Goal: Task Accomplishment & Management: Complete application form

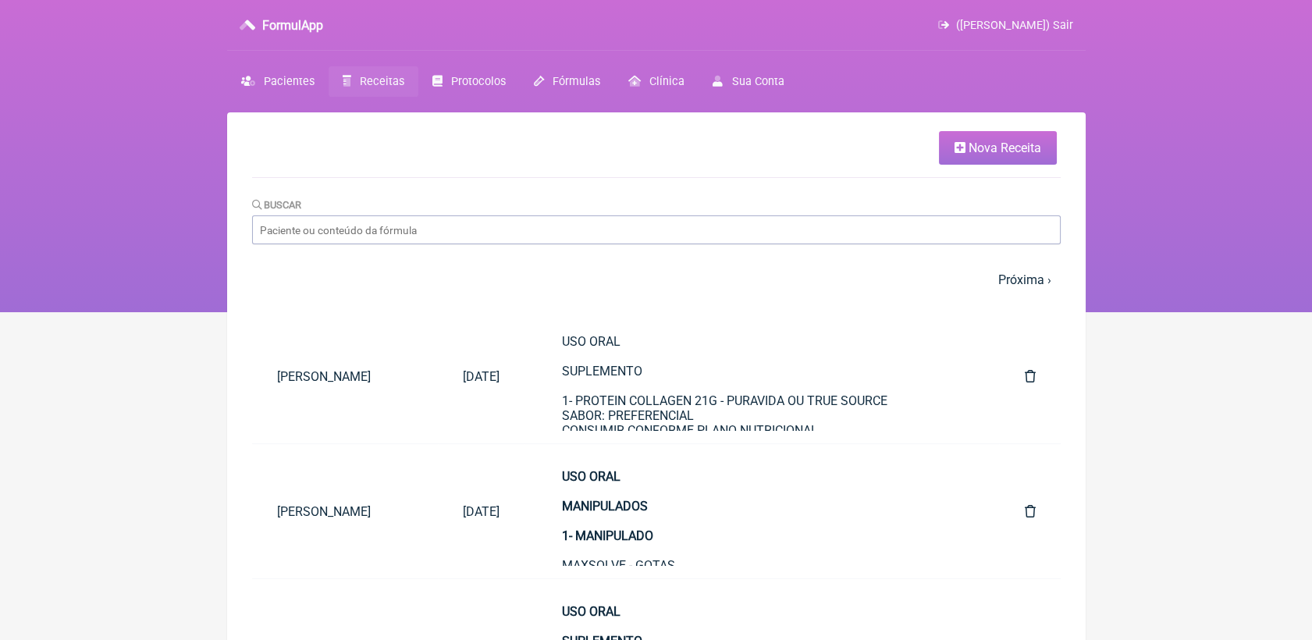
click at [994, 142] on span "Nova Receita" at bounding box center [1005, 147] width 73 height 15
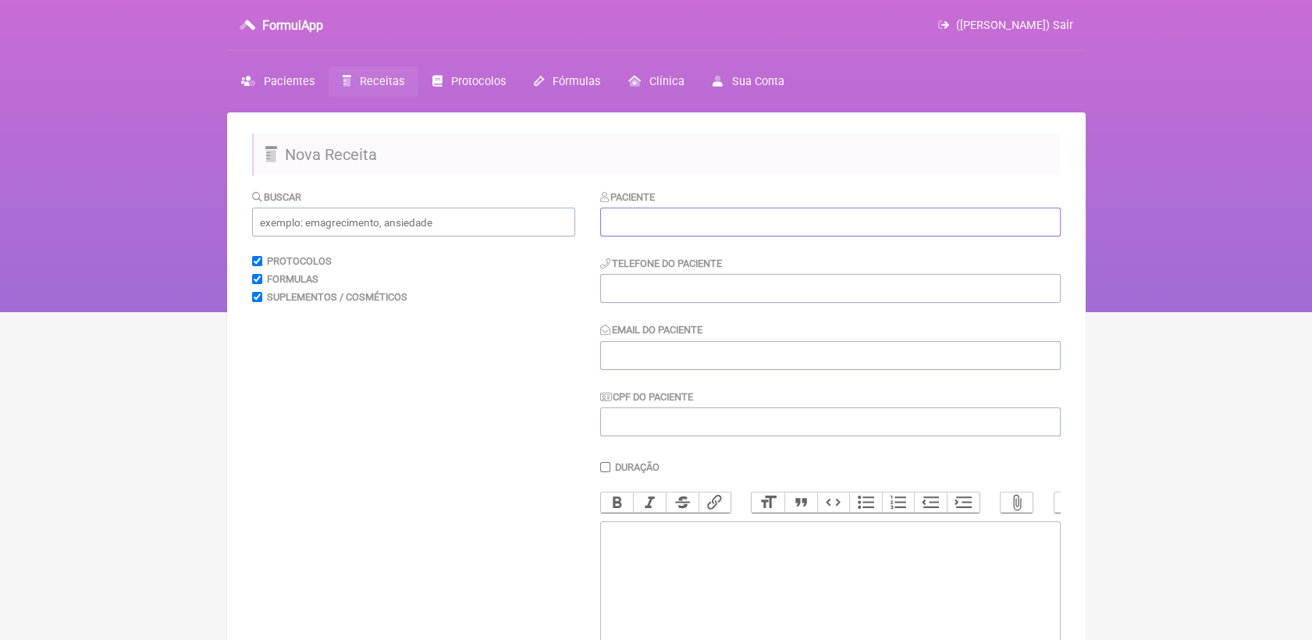
click at [645, 214] on input "text" at bounding box center [830, 222] width 461 height 29
paste input "[PERSON_NAME]"
type input "[PERSON_NAME]"
click at [648, 299] on input "tel" at bounding box center [830, 288] width 461 height 29
paste input "21 99981-1759"
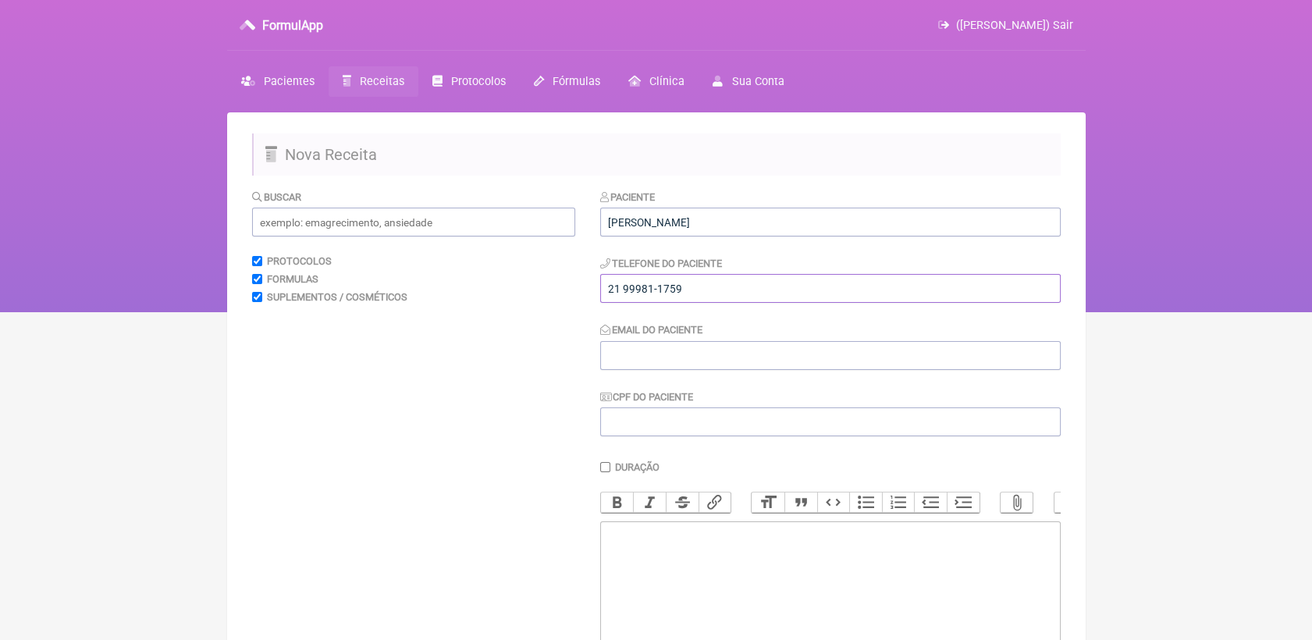
type input "21 99981-1759"
drag, startPoint x: 624, startPoint y: 354, endPoint x: 476, endPoint y: 176, distance: 231.6
click at [624, 357] on input "Email do Paciente" at bounding box center [830, 355] width 461 height 29
paste input "[EMAIL_ADDRESS][DOMAIN_NAME]"
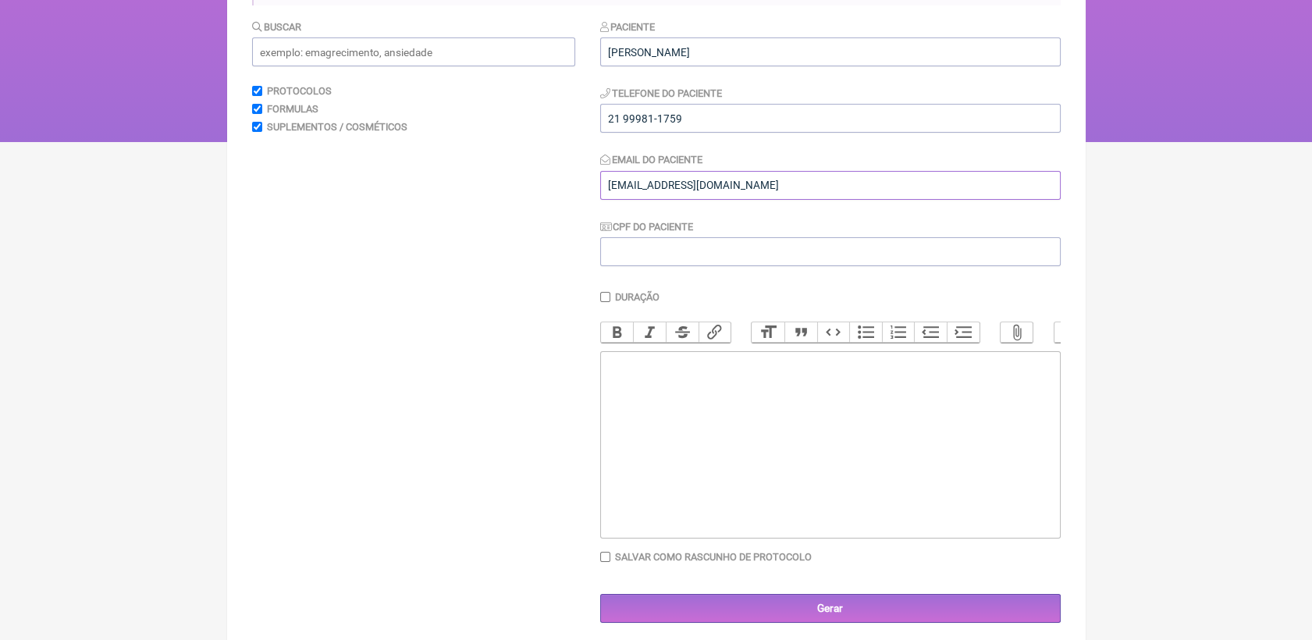
scroll to position [173, 0]
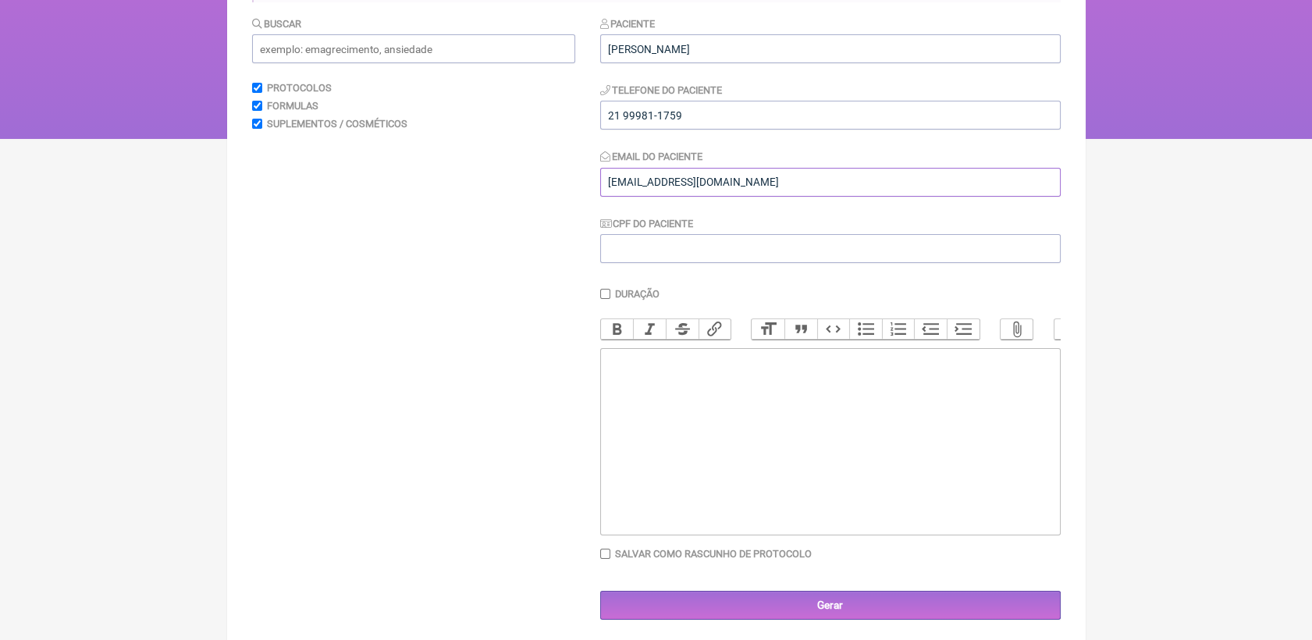
type input "[EMAIL_ADDRESS][DOMAIN_NAME]"
click at [624, 420] on trix-editor at bounding box center [830, 441] width 461 height 187
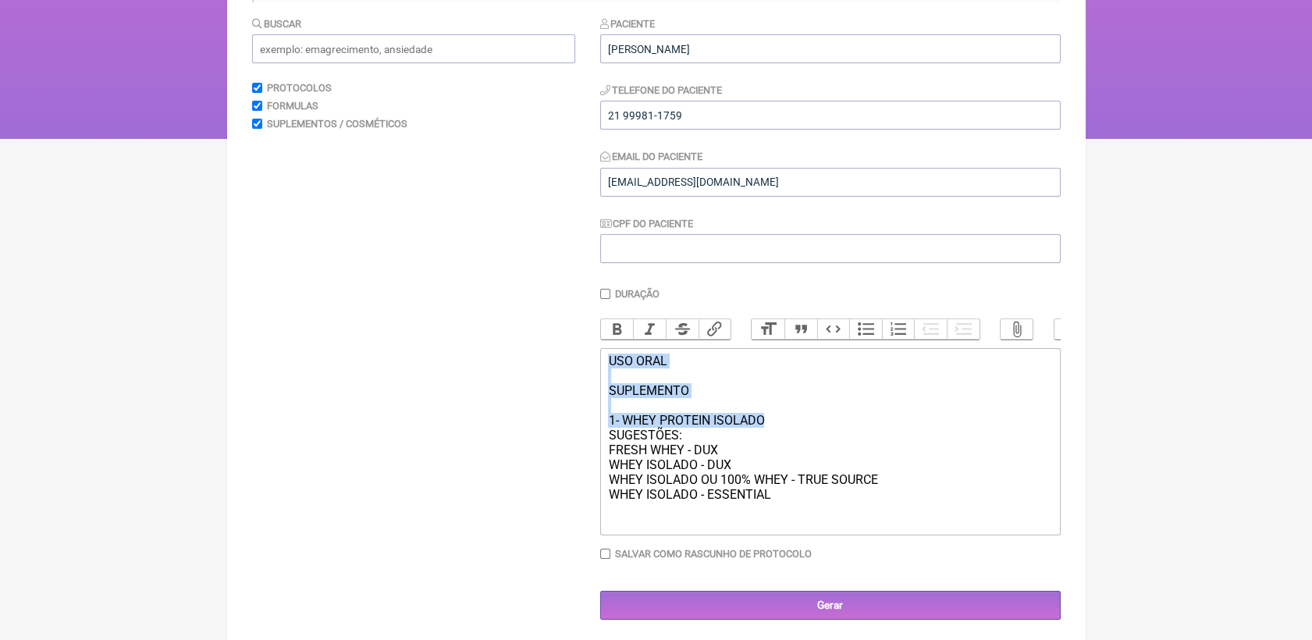
drag, startPoint x: 606, startPoint y: 372, endPoint x: 782, endPoint y: 446, distance: 191.3
click at [782, 446] on trix-editor "USO ORAL SUPLEMENTO 1- WHEY PROTEIN ISOLADO SUGESTÕES: FRESH WHEY - DUX WHEY IS…" at bounding box center [830, 441] width 461 height 187
click at [612, 330] on button "Bold" at bounding box center [617, 329] width 33 height 20
click at [831, 526] on trix-editor "USO ORAL SUPLEMENTO 1- WHEY PROTEIN ISOLADO SUGESTÕES: FRESH WHEY - DUX WHEY IS…" at bounding box center [830, 441] width 461 height 187
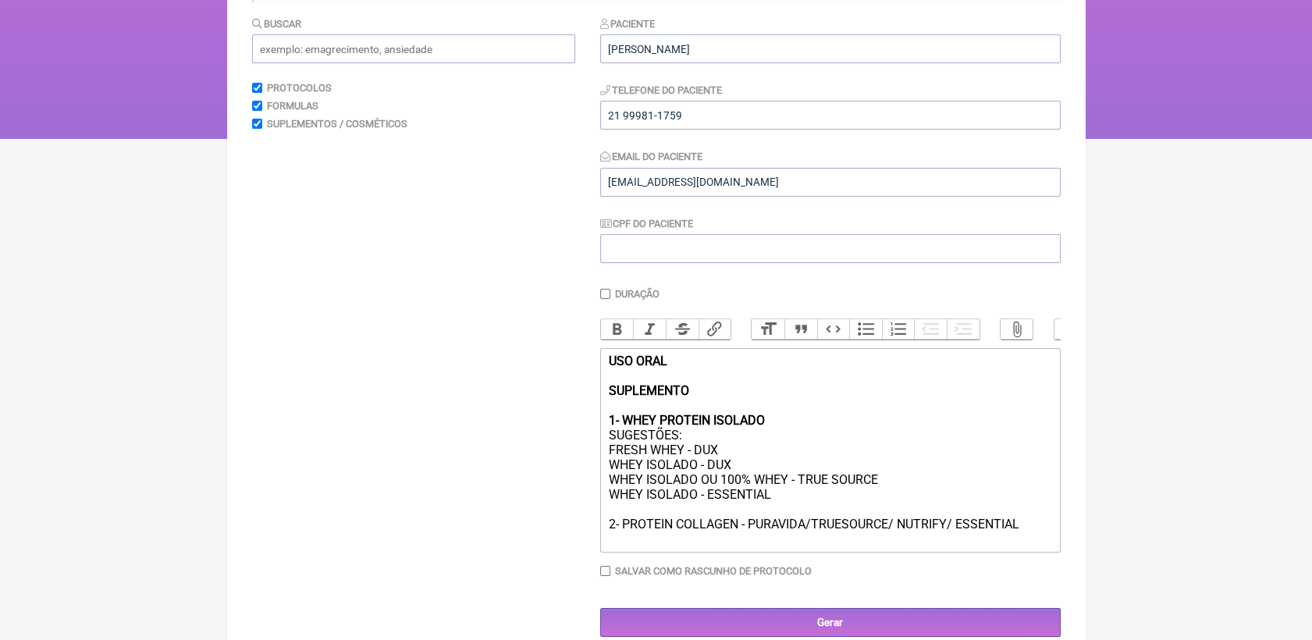
click at [831, 526] on div "USO ORAL SUPLEMENTO 1- WHEY PROTEIN ISOLADO SUGESTÕES: FRESH WHEY - DUX WHEY IS…" at bounding box center [829, 450] width 443 height 193
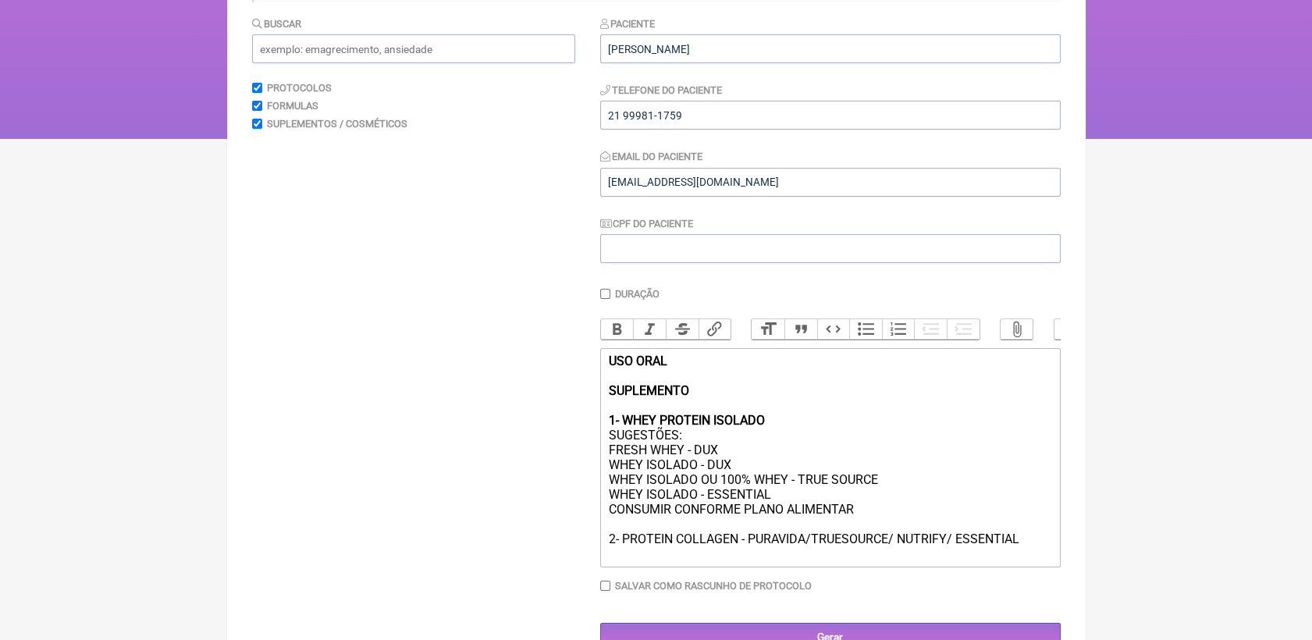
click at [610, 531] on div "USO ORAL SUPLEMENTO 1- WHEY PROTEIN ISOLADO SUGESTÕES: FRESH WHEY - DUX WHEY IS…" at bounding box center [829, 458] width 443 height 208
drag, startPoint x: 611, startPoint y: 533, endPoint x: 937, endPoint y: 526, distance: 325.6
click at [937, 526] on div "USO ORAL SUPLEMENTO 1- WHEY PROTEIN ISOLADO SUGESTÕES: FRESH WHEY - DUX WHEY IS…" at bounding box center [829, 458] width 443 height 208
copy div "POSOLOGIA: CONSUMIR CONFORME PLANO ALIMENTAR"
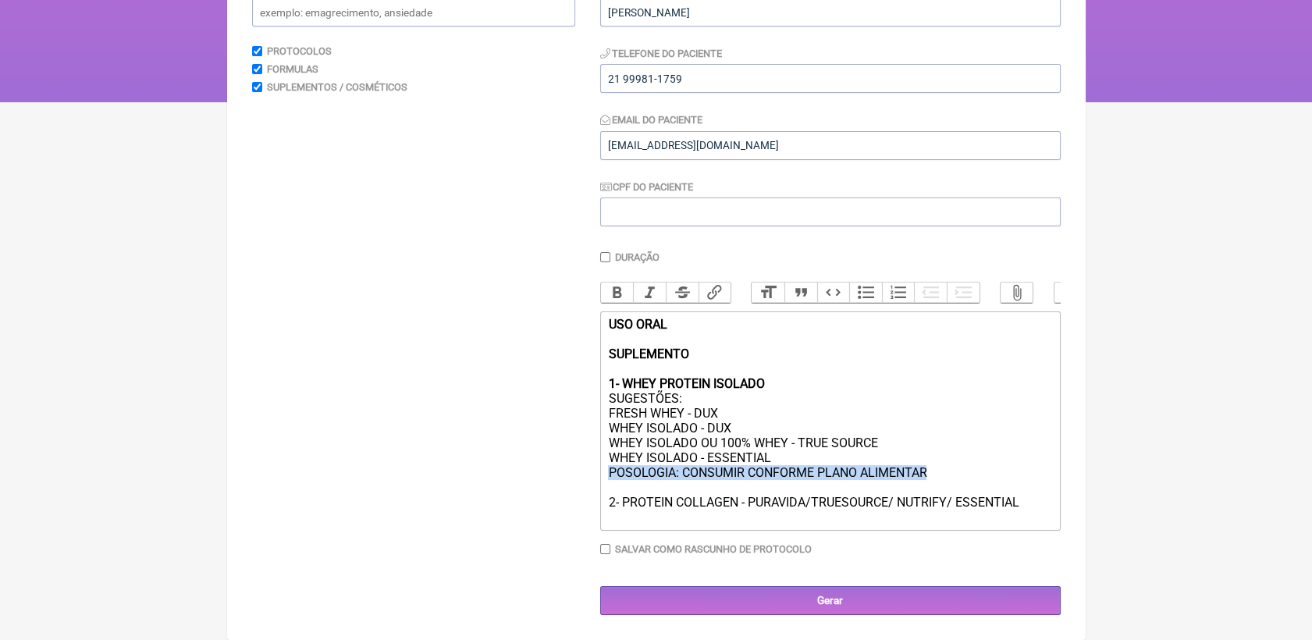
scroll to position [233, 0]
click at [919, 521] on div "USO ORAL SUPLEMENTO 1- WHEY PROTEIN ISOLADO SUGESTÕES: FRESH WHEY - DUX WHEY IS…" at bounding box center [829, 421] width 443 height 208
paste trix-editor "POSOLOGIA: CONSUMIR CONFORME PLANO ALIMENTAR"
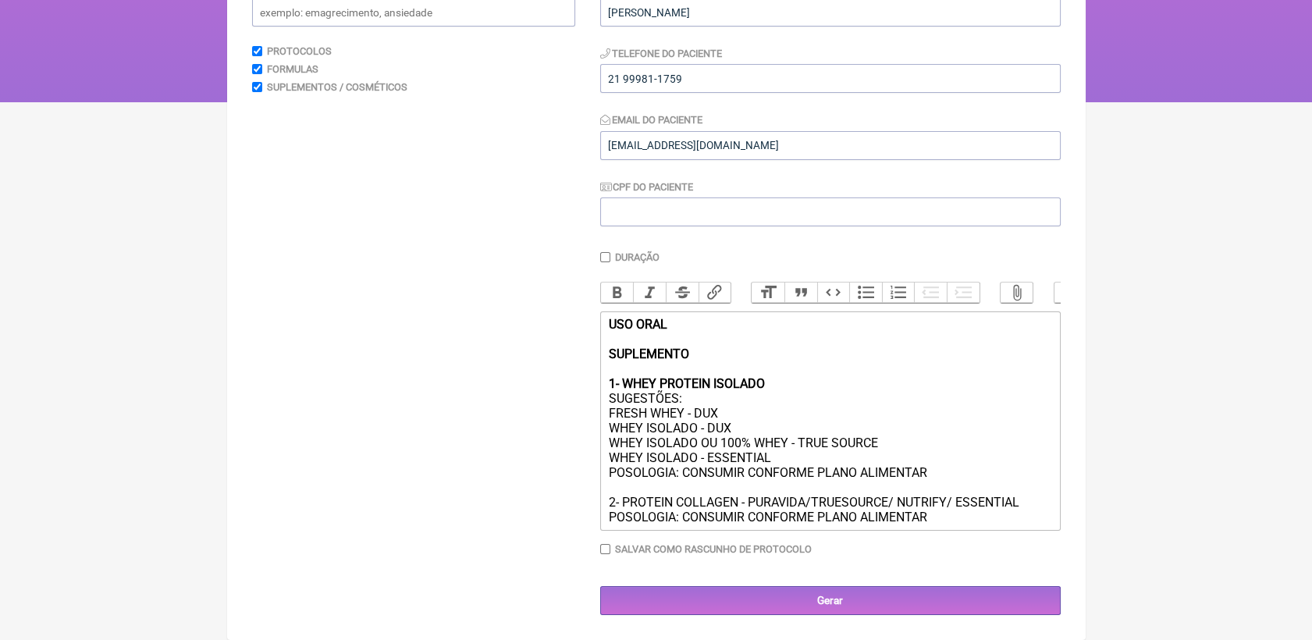
click at [959, 524] on div "USO ORAL SUPLEMENTO 1- WHEY PROTEIN ISOLADO SUGESTÕES: FRESH WHEY - DUX WHEY IS…" at bounding box center [829, 421] width 443 height 208
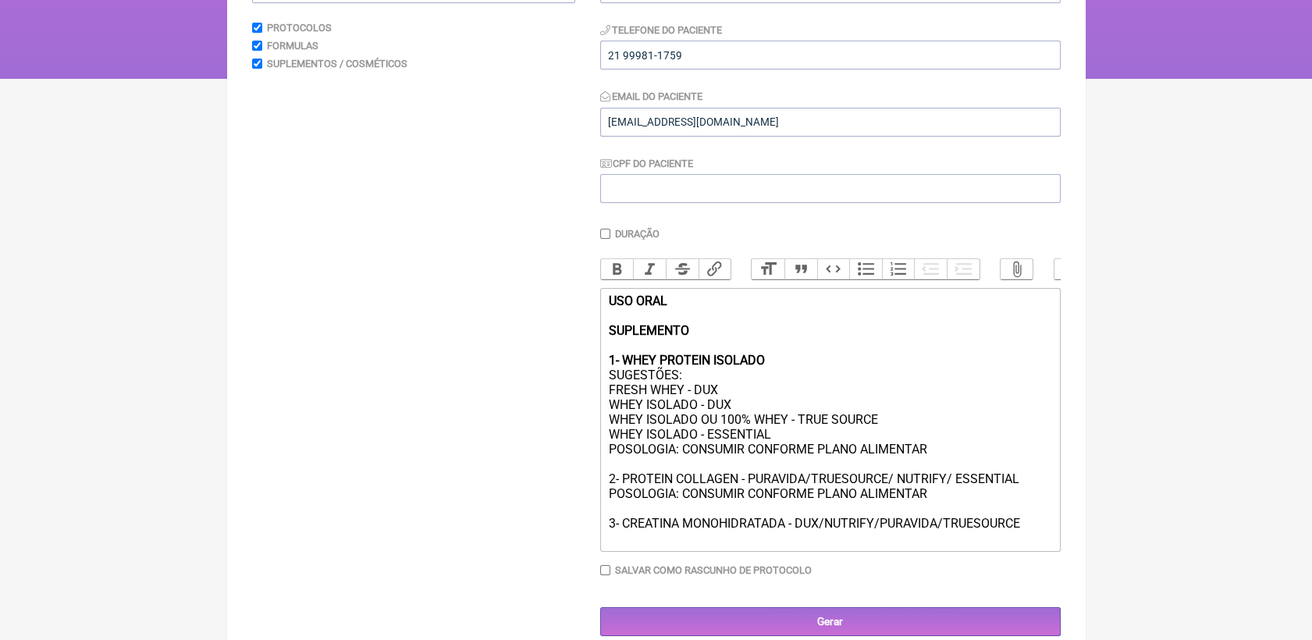
paste trix-editor "POSOLOGIA: CONSUMIR CONFORME PLANO ALIMENTAR"
type trix-editor "<div><strong>USO ORAL<br><br>SUPLEMENTO<br><br>1- WHEY PROTEIN ISOLADO</strong>…"
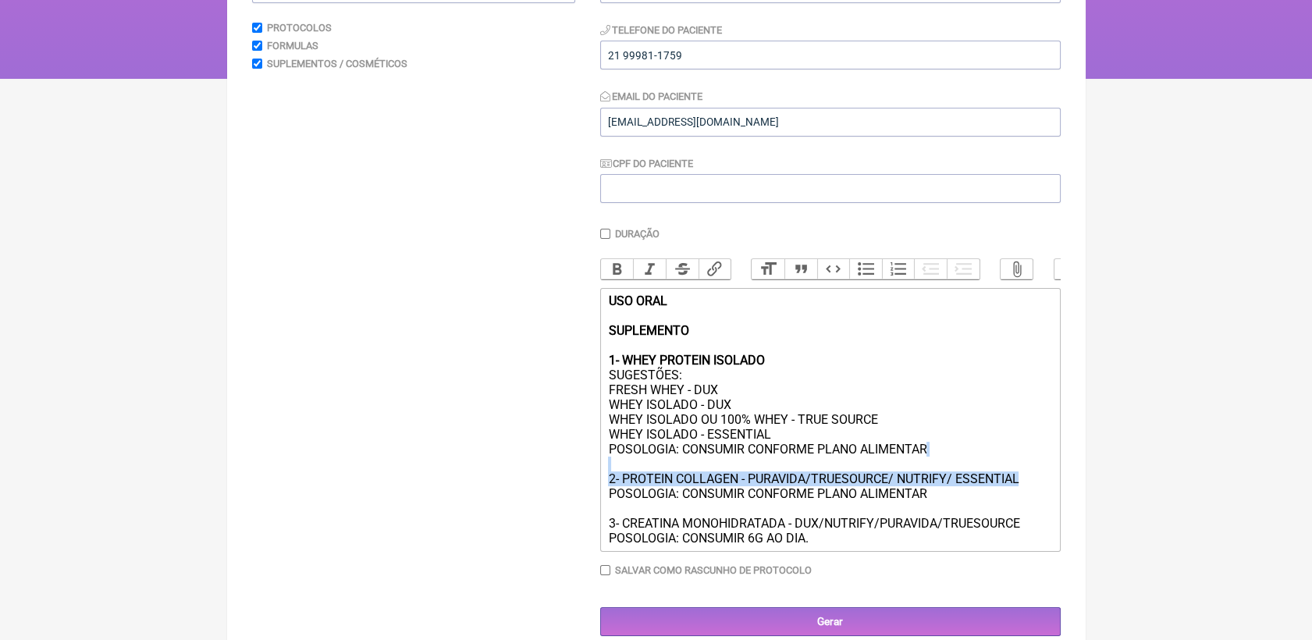
drag, startPoint x: 608, startPoint y: 490, endPoint x: 849, endPoint y: 397, distance: 258.7
click at [1031, 509] on div "USO ORAL SUPLEMENTO 1- WHEY PROTEIN ISOLADO SUGESTÕES: FRESH WHEY - DUX WHEY IS…" at bounding box center [829, 419] width 443 height 252
click at [943, 526] on div "USO ORAL SUPLEMENTO 1- WHEY PROTEIN ISOLADO SUGESTÕES: FRESH WHEY - DUX WHEY IS…" at bounding box center [829, 419] width 443 height 252
drag, startPoint x: 608, startPoint y: 507, endPoint x: 1019, endPoint y: 500, distance: 411.4
click at [1019, 500] on div "USO ORAL SUPLEMENTO 1- WHEY PROTEIN ISOLADO SUGESTÕES: FRESH WHEY - DUX WHEY IS…" at bounding box center [829, 419] width 443 height 252
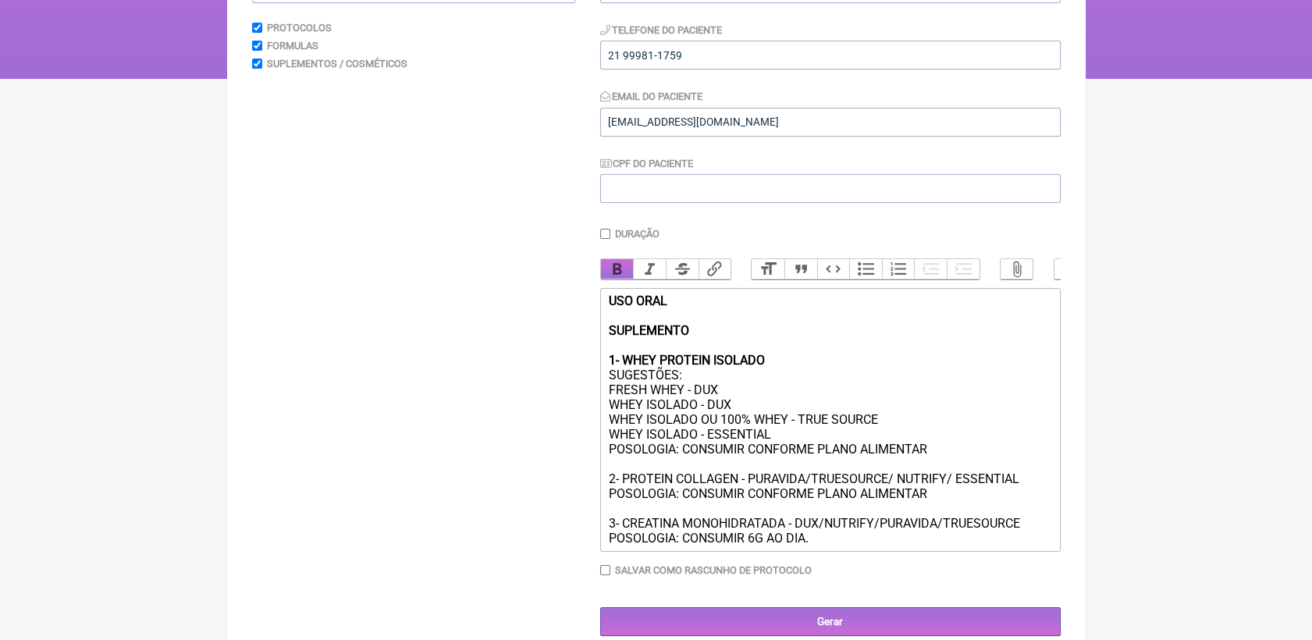
click at [606, 279] on button "Bold" at bounding box center [617, 269] width 33 height 20
drag, startPoint x: 604, startPoint y: 546, endPoint x: 1029, endPoint y: 545, distance: 424.6
click at [1029, 545] on trix-editor "USO ORAL SUPLEMENTO 1- WHEY PROTEIN ISOLADO SUGESTÕES: FRESH WHEY - DUX WHEY IS…" at bounding box center [830, 420] width 461 height 264
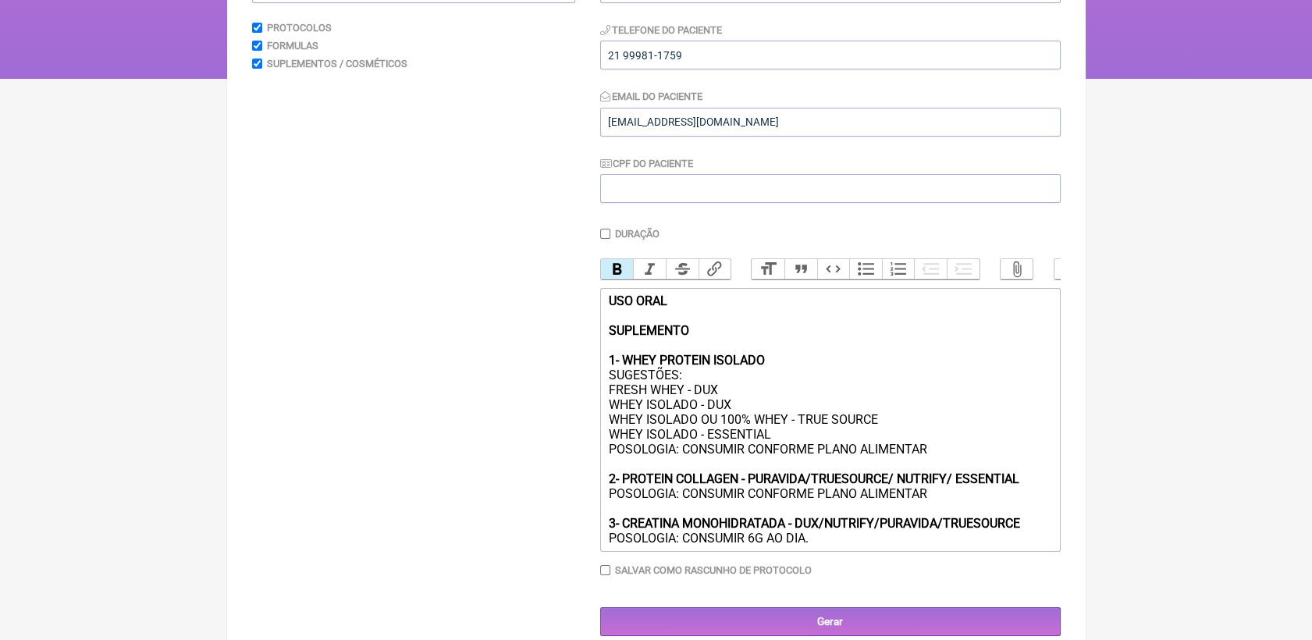
click at [612, 278] on button "Bold" at bounding box center [617, 269] width 33 height 20
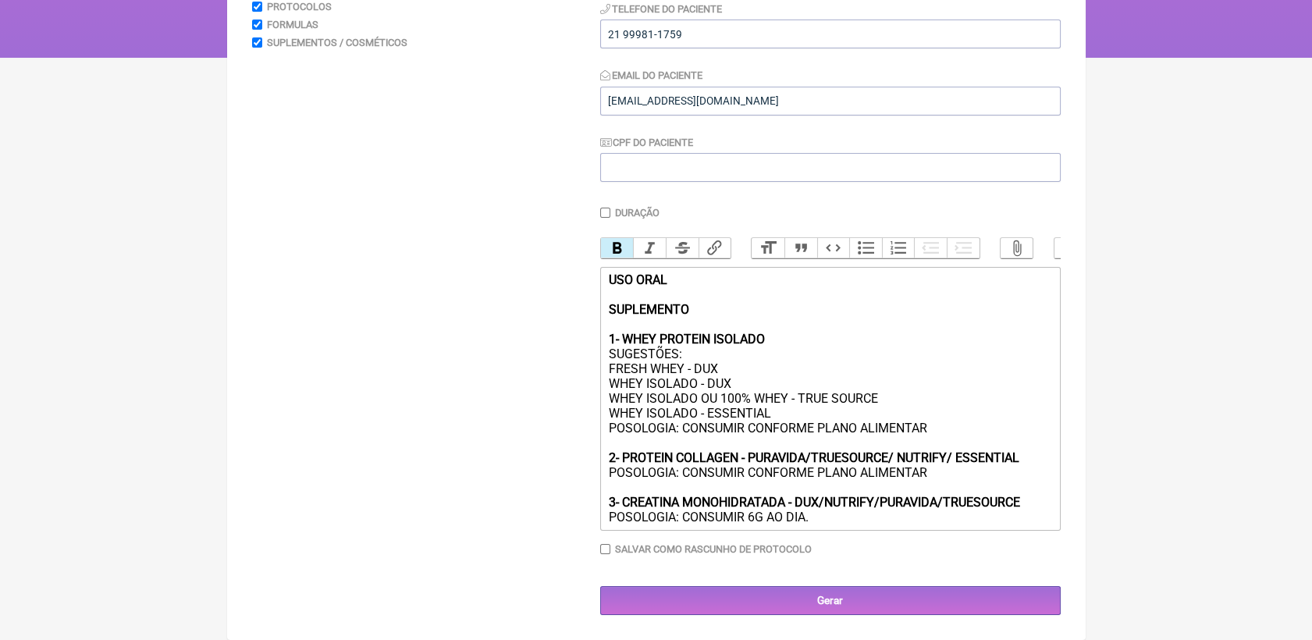
scroll to position [279, 0]
click at [919, 586] on input "Gerar" at bounding box center [830, 600] width 461 height 29
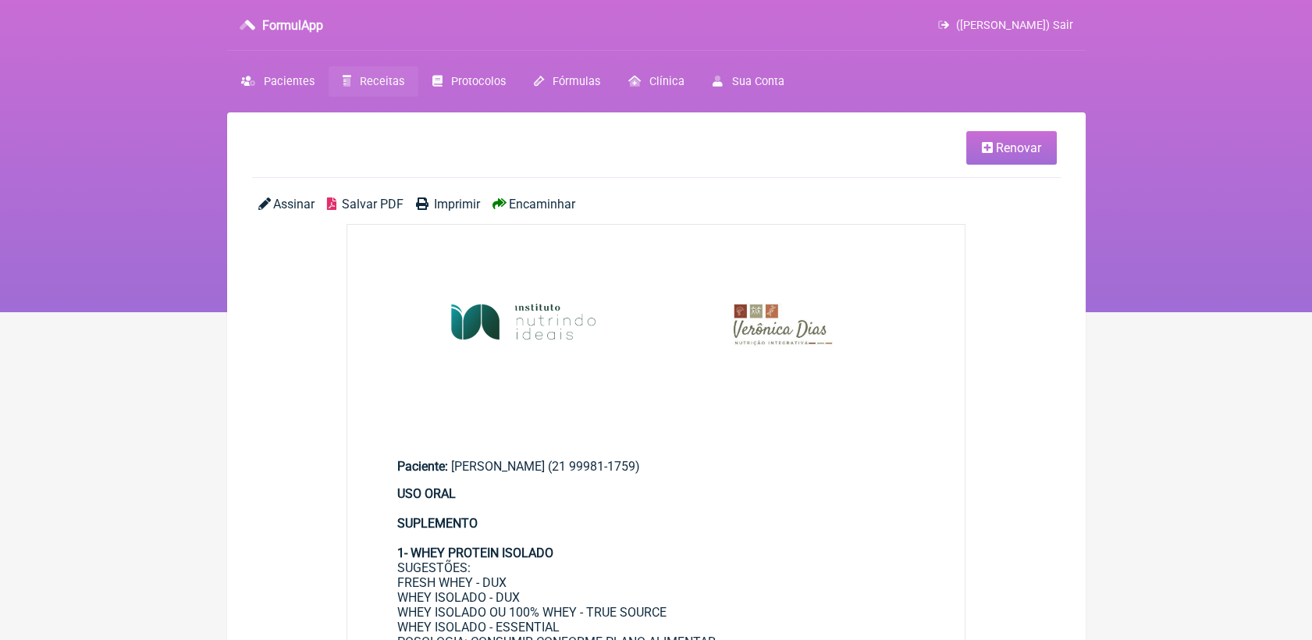
click at [368, 204] on span "Salvar PDF" at bounding box center [373, 204] width 62 height 15
